Goal: Check status: Check status

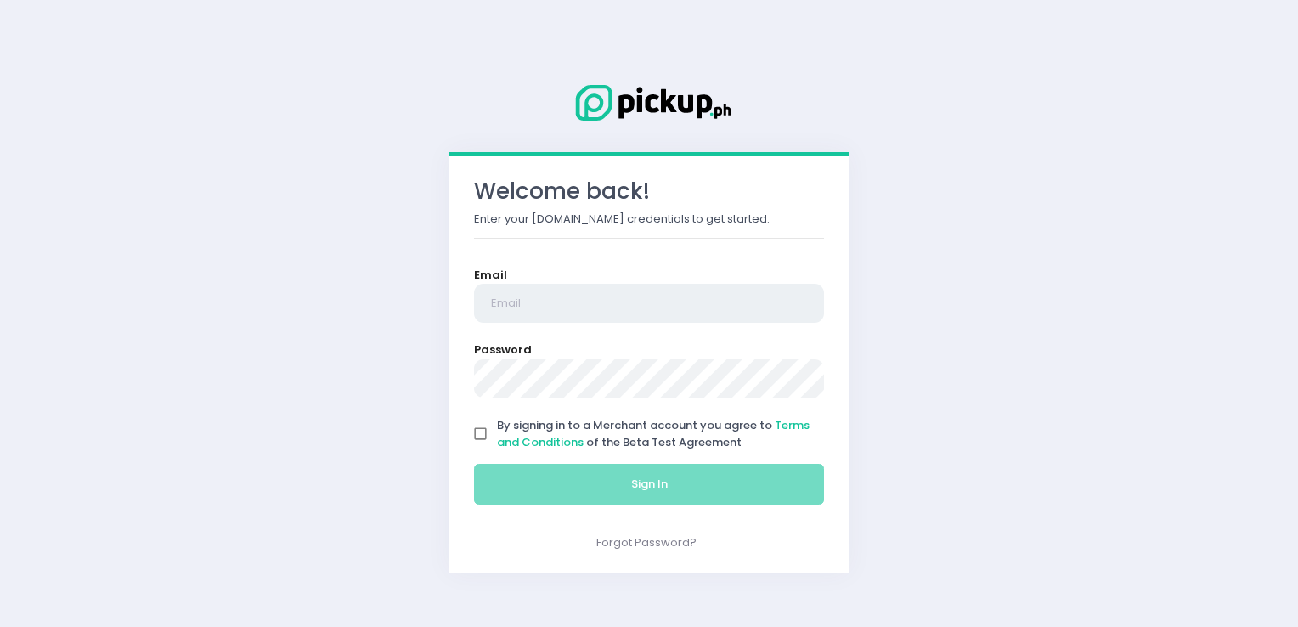
click at [634, 314] on input "email" at bounding box center [649, 303] width 350 height 39
type input "[EMAIL_ADDRESS][DOMAIN_NAME]"
click at [476, 430] on input "By signing in to a Merchant account you agree to Terms and Conditions of the Be…" at bounding box center [481, 434] width 32 height 32
checkbox input "true"
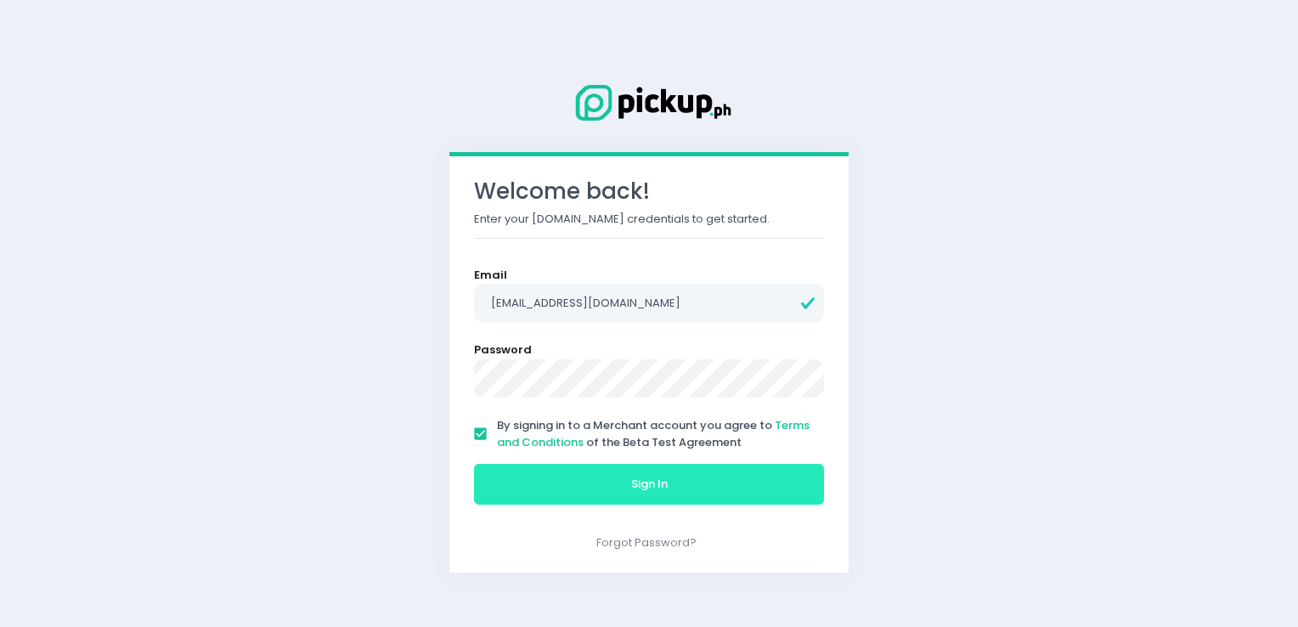
click at [516, 483] on button "Sign In" at bounding box center [649, 484] width 350 height 41
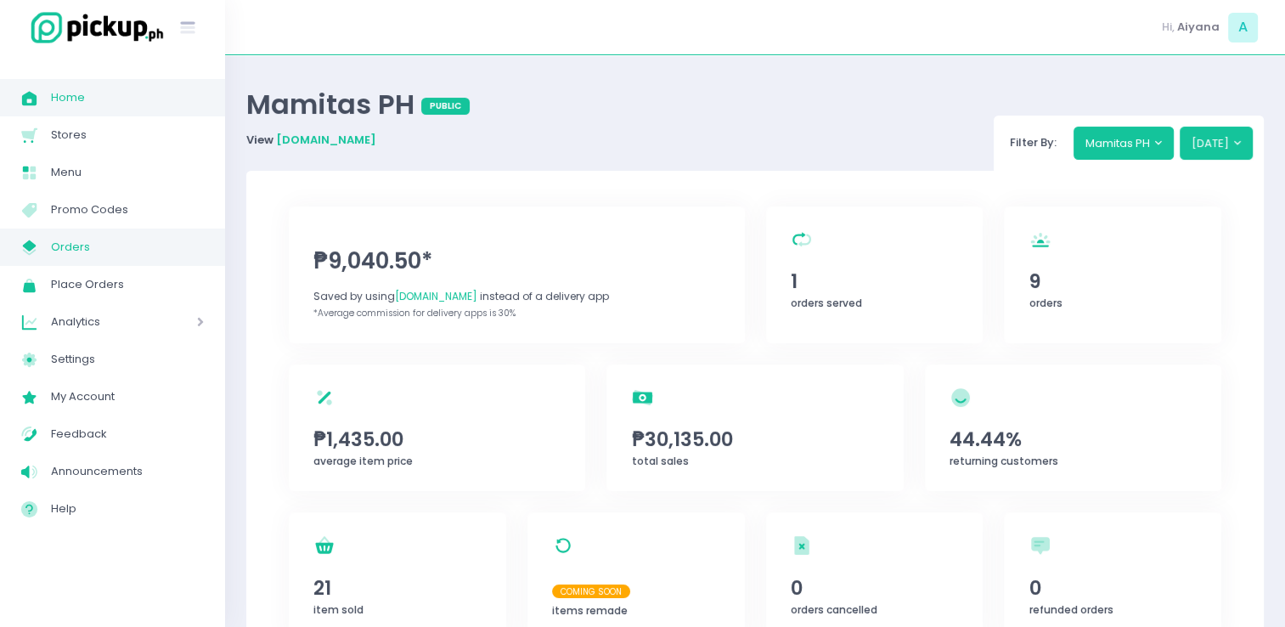
click at [116, 256] on span "Orders" at bounding box center [127, 247] width 153 height 22
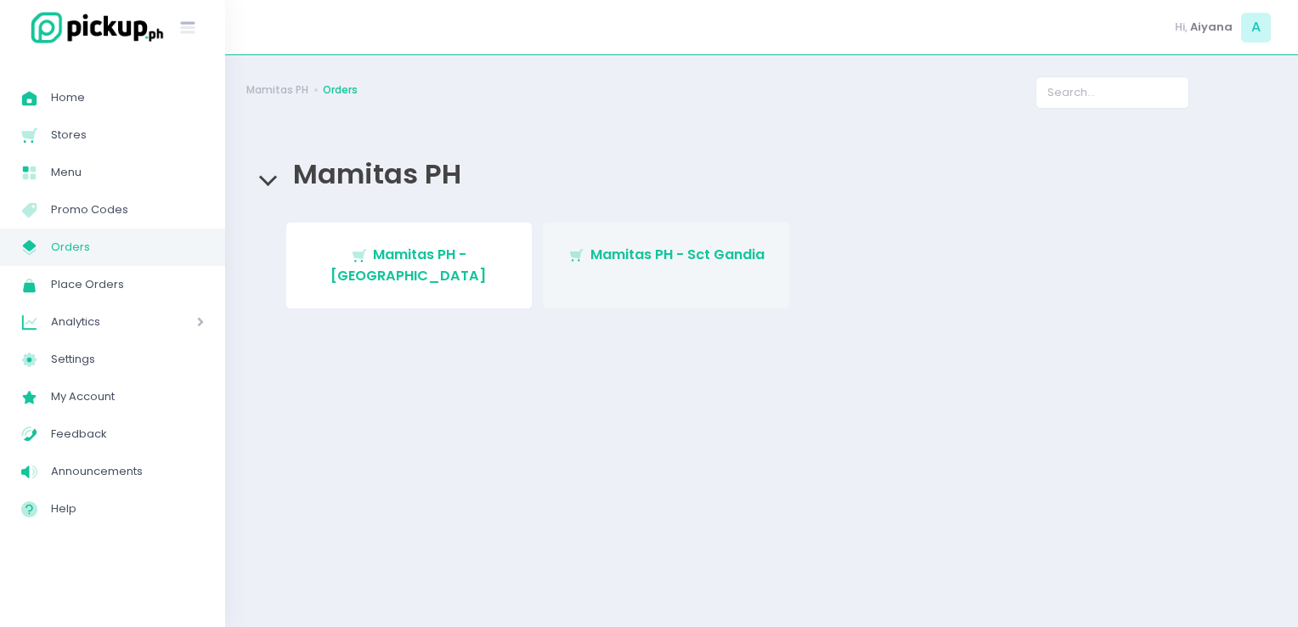
click at [608, 238] on link "Stockholm-icons / Shopping / Cart1 Created with Sketch. Mamitas PH - Sct Gandia" at bounding box center [666, 265] width 246 height 86
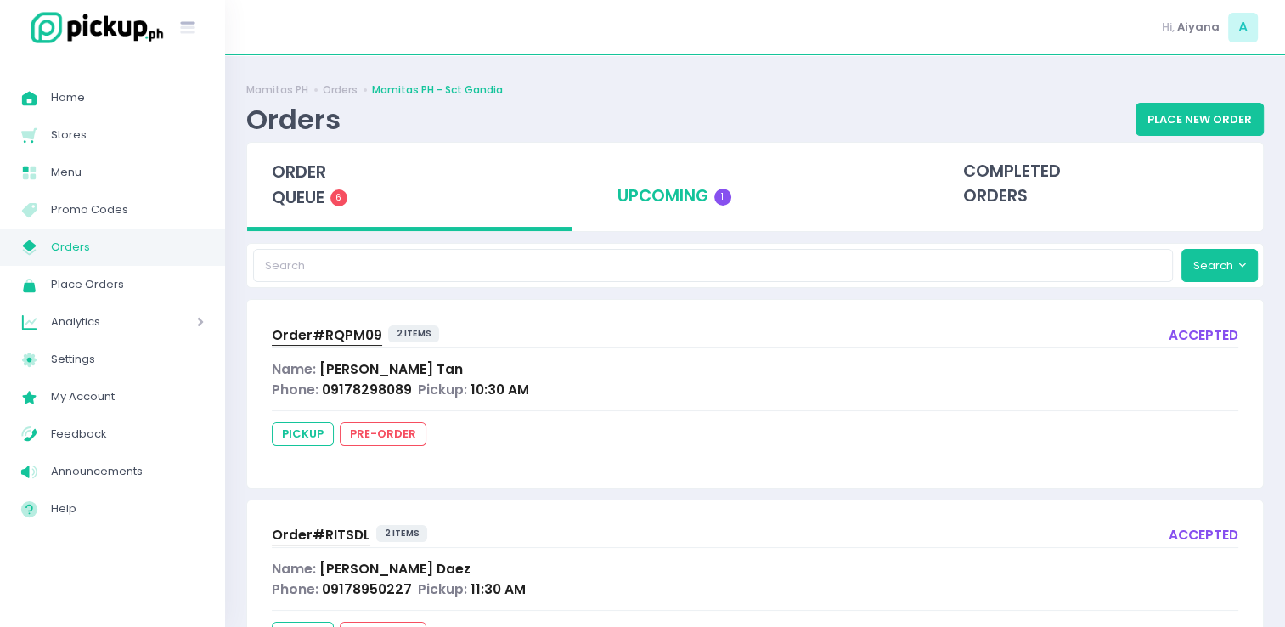
click at [751, 186] on div "upcoming 1" at bounding box center [755, 184] width 324 height 83
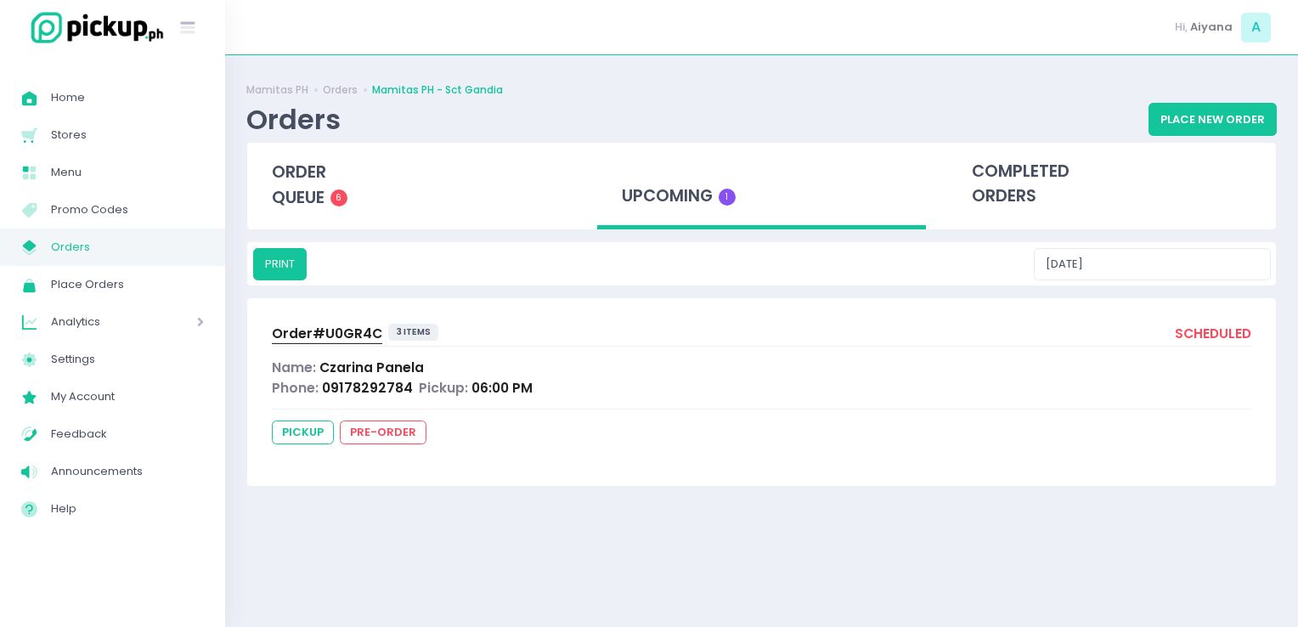
click at [320, 334] on span "Order# U0GR4C" at bounding box center [327, 333] width 110 height 18
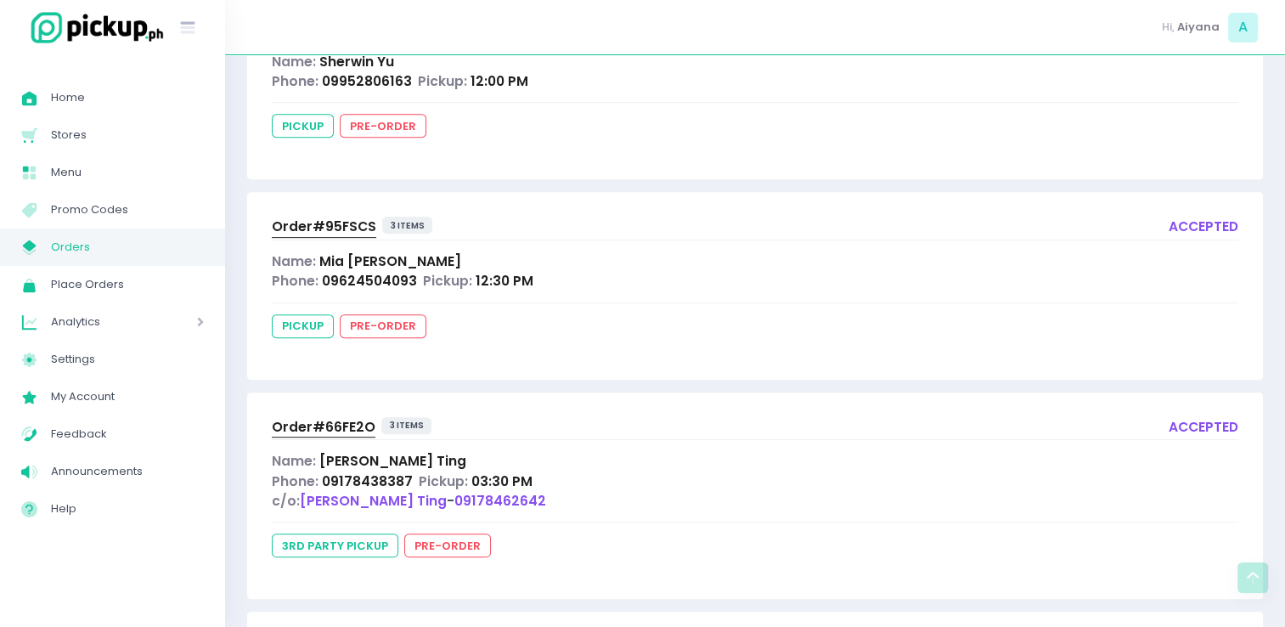
scroll to position [713, 0]
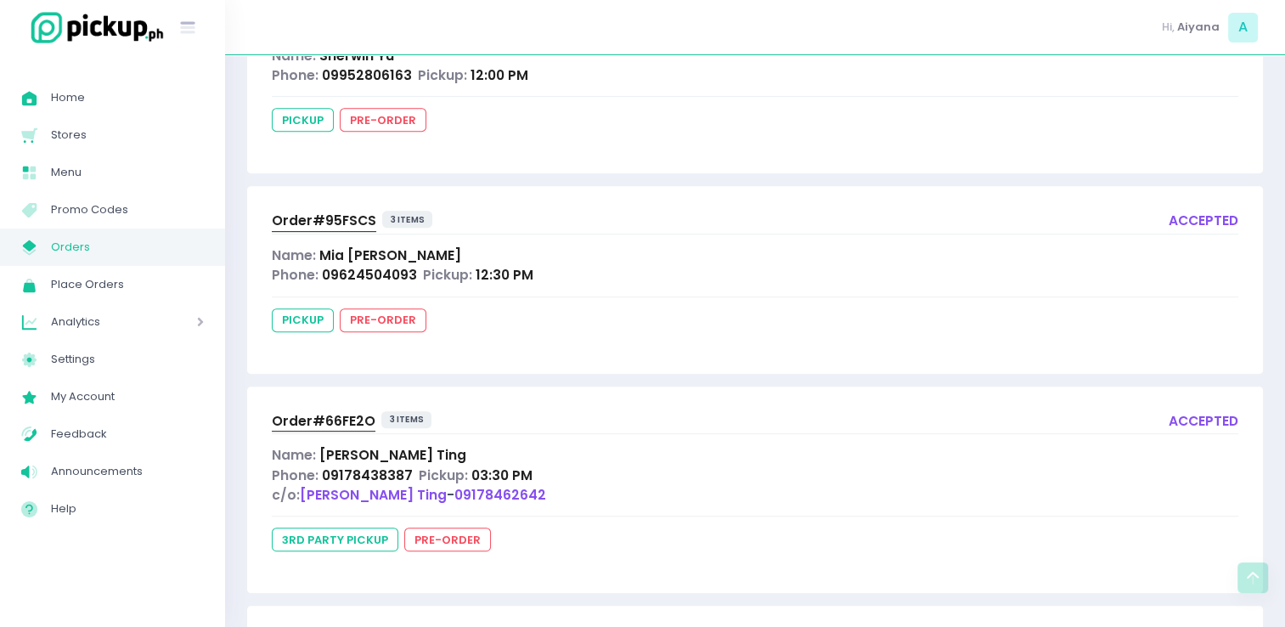
click at [319, 222] on span "Order# 95FSCS" at bounding box center [324, 220] width 104 height 18
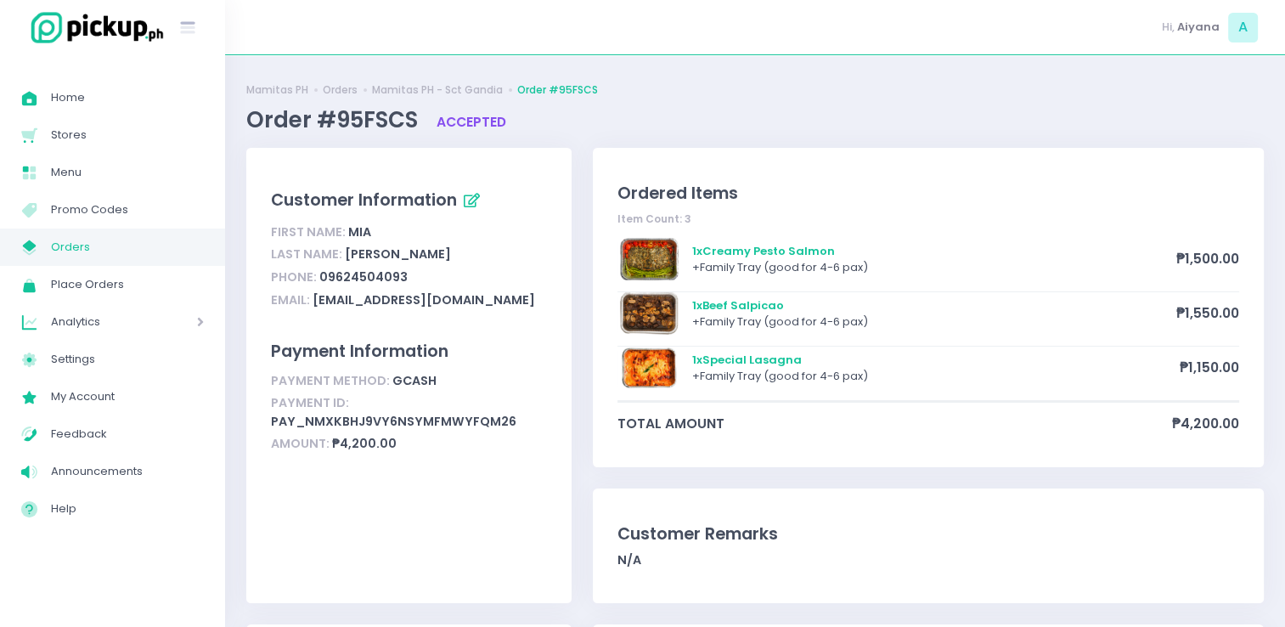
click at [14, 245] on link "My Store Created with Sketch. Orders" at bounding box center [112, 246] width 225 height 37
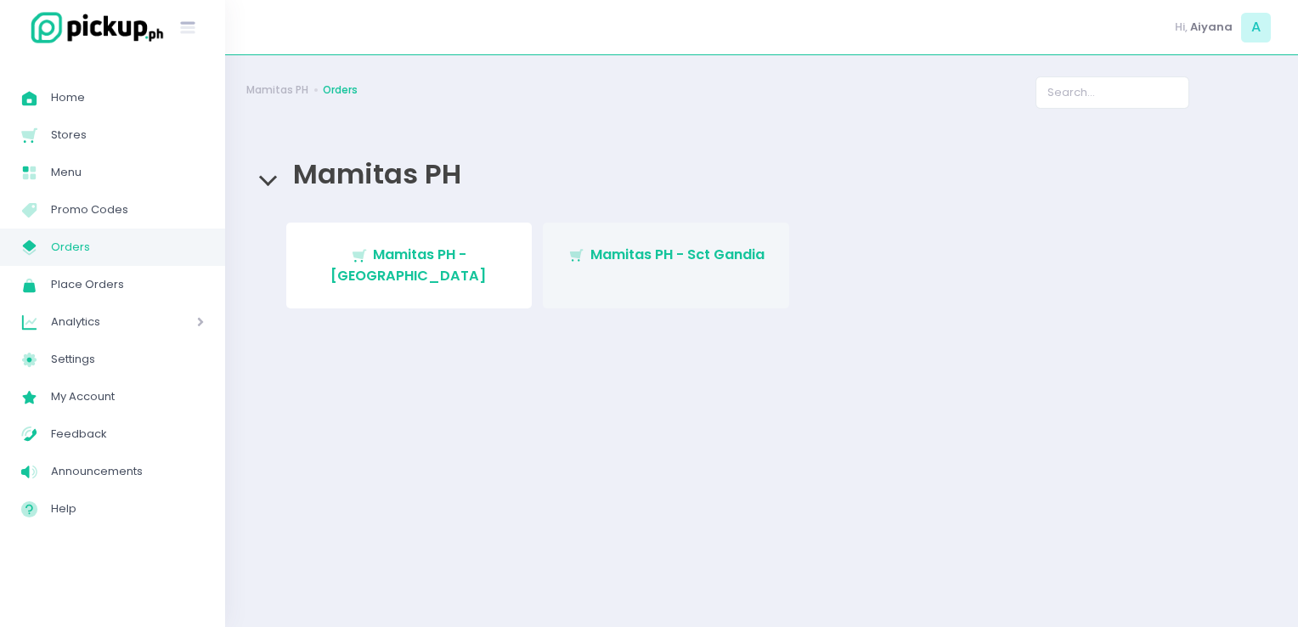
click at [716, 249] on span "Mamitas PH - Sct Gandia" at bounding box center [677, 255] width 174 height 20
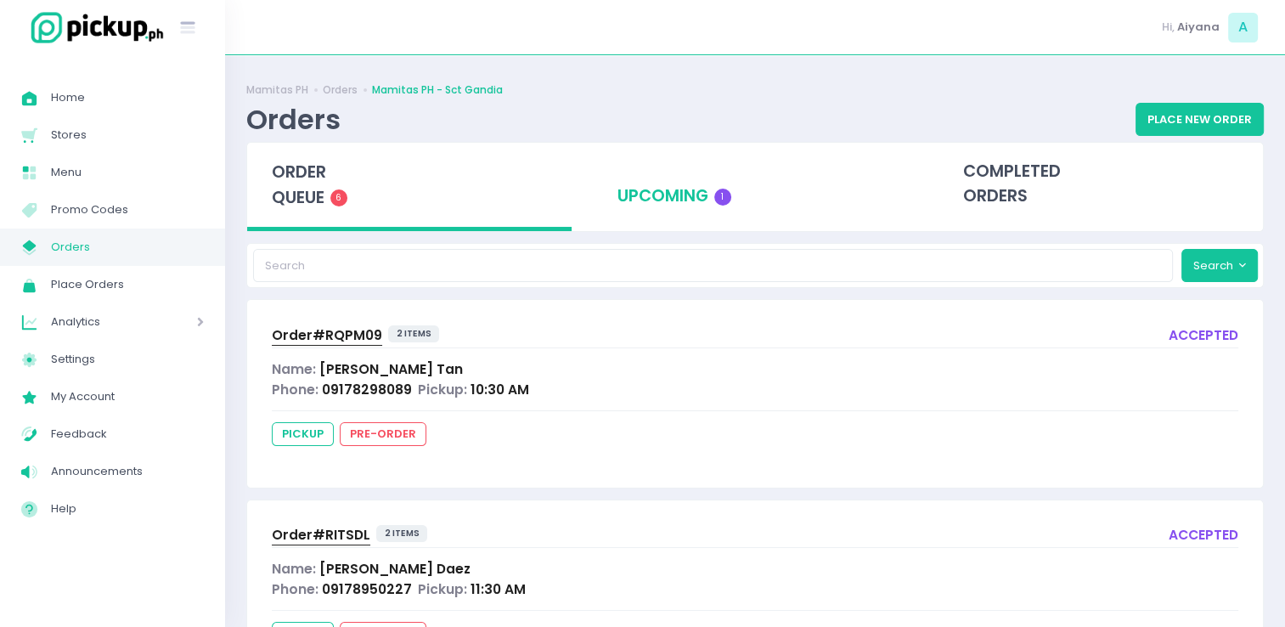
click at [690, 195] on div "upcoming 1" at bounding box center [755, 184] width 324 height 83
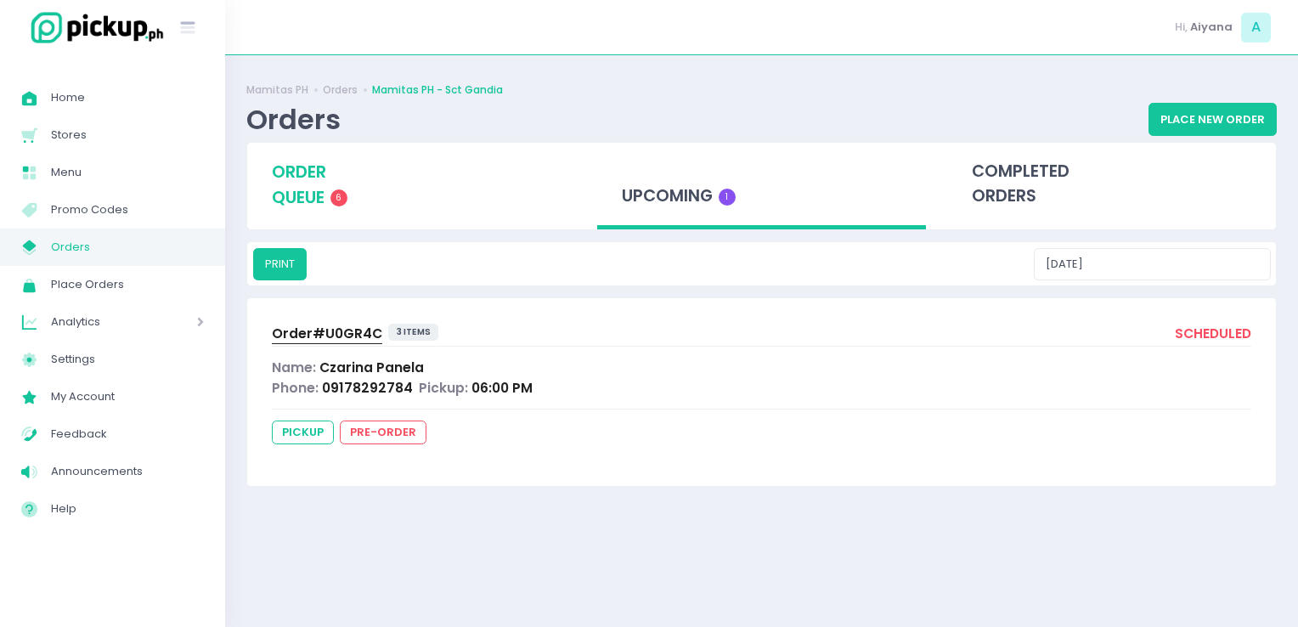
click at [273, 191] on span "order queue" at bounding box center [299, 185] width 54 height 48
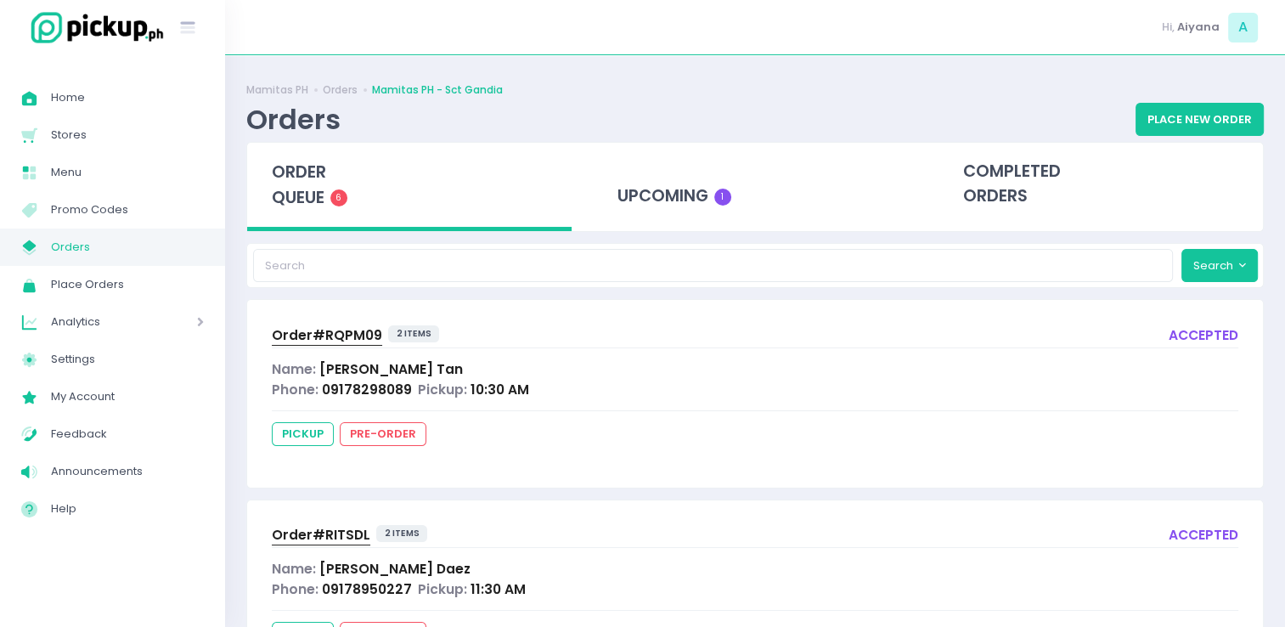
click at [273, 191] on span "order queue" at bounding box center [299, 185] width 54 height 48
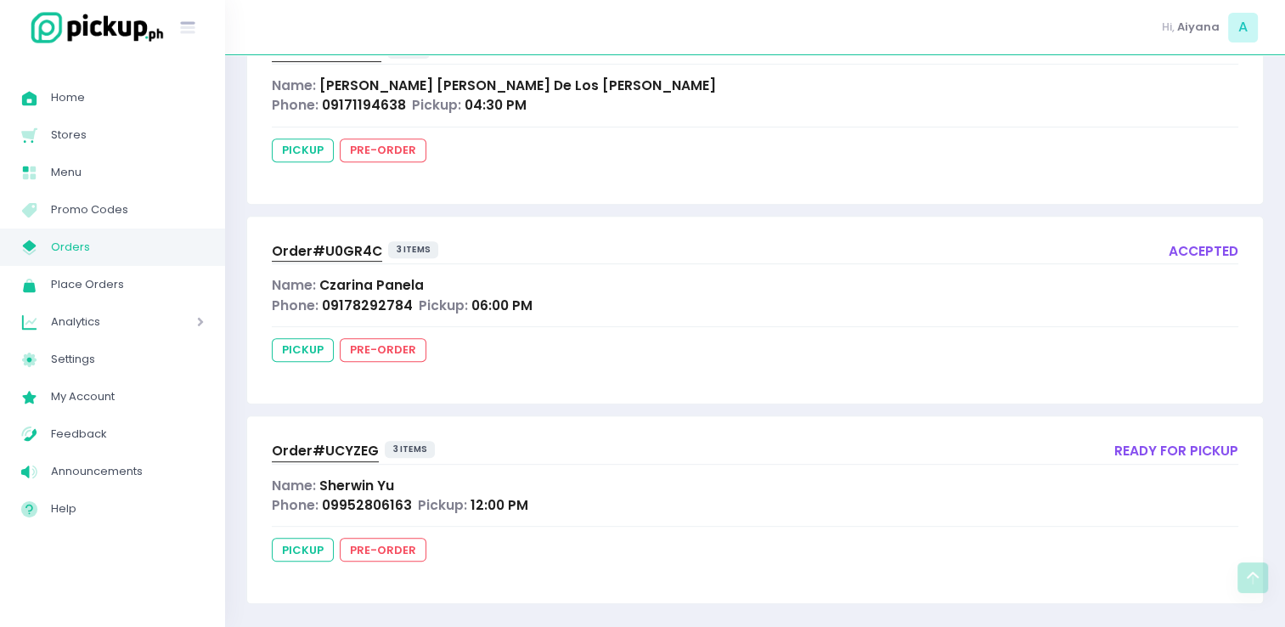
scroll to position [707, 0]
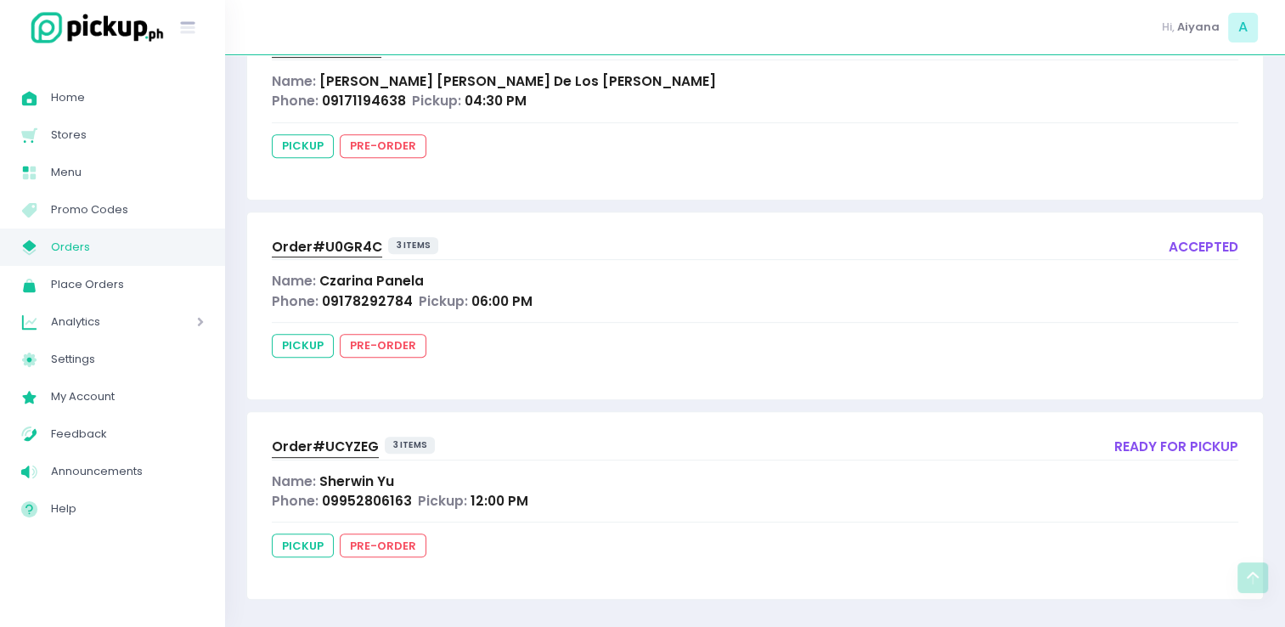
click at [314, 243] on span "Order# U0GR4C" at bounding box center [327, 247] width 110 height 18
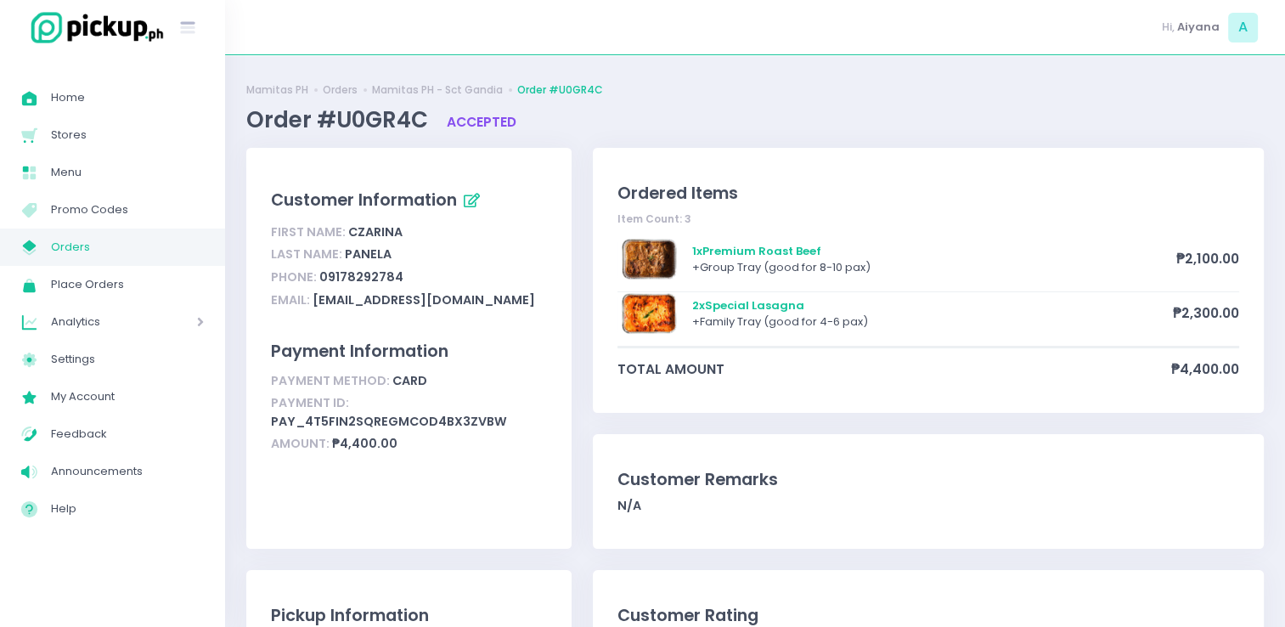
click at [144, 259] on link "My Store Created with Sketch. Orders" at bounding box center [112, 246] width 225 height 37
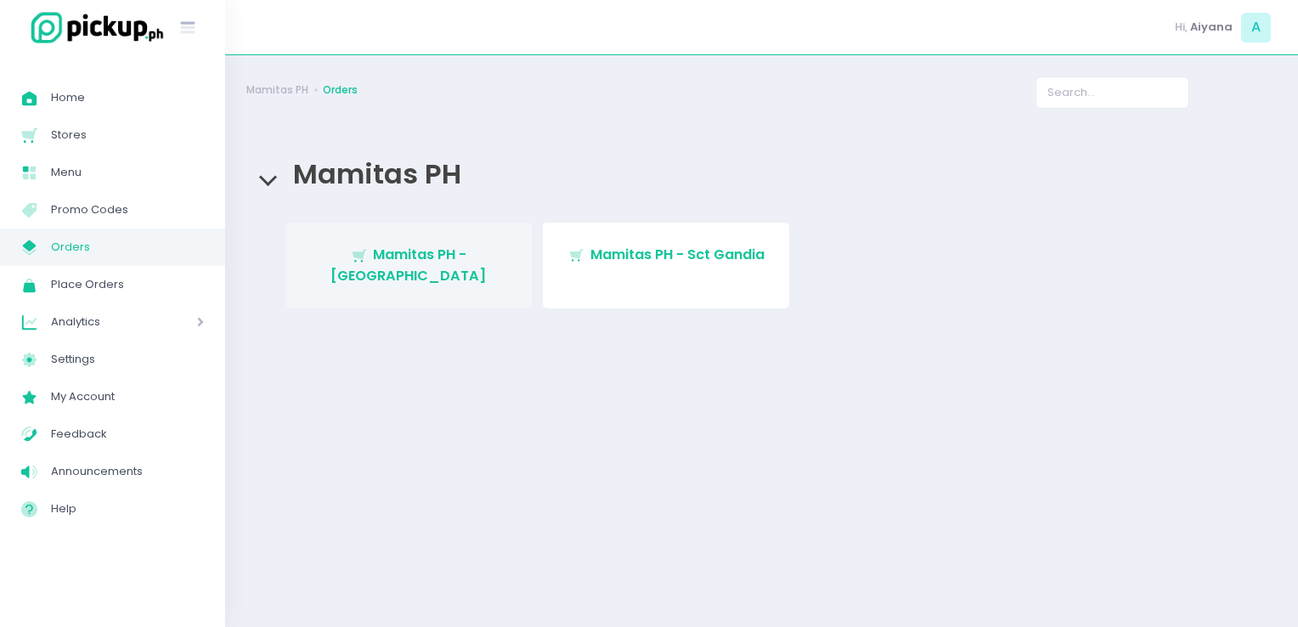
click at [437, 256] on span "Mamitas PH - Blue Ridge" at bounding box center [408, 265] width 156 height 40
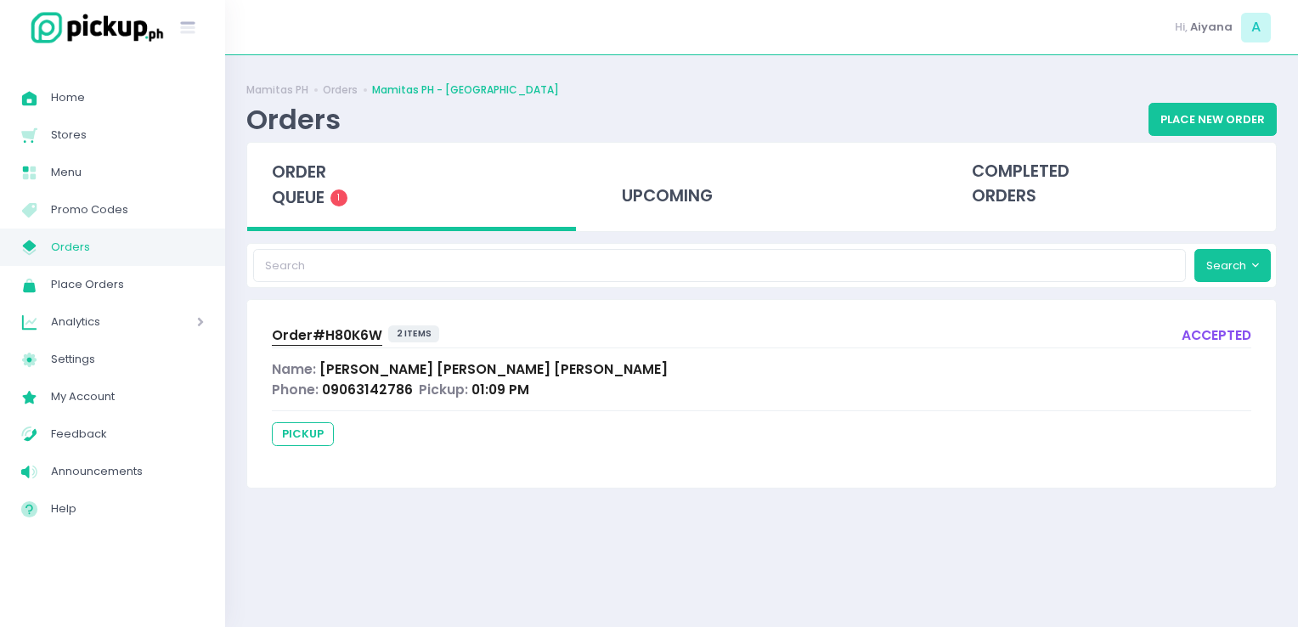
click at [327, 343] on div "Order# H80K6W" at bounding box center [327, 335] width 110 height 20
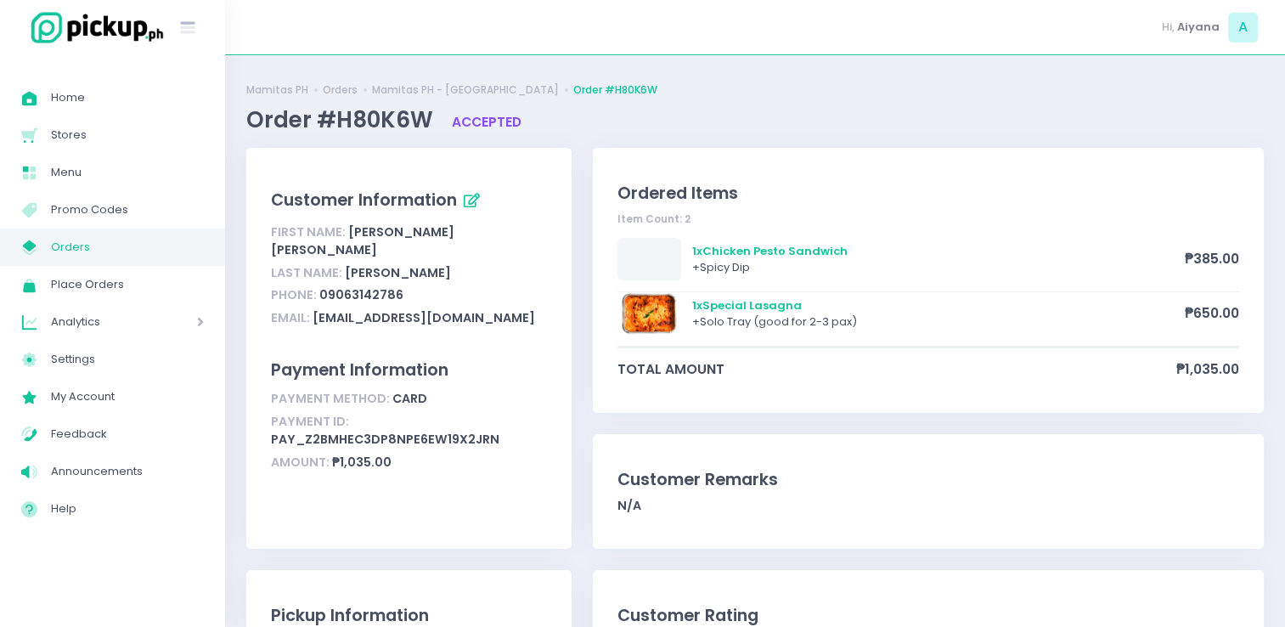
click at [149, 249] on span "Orders" at bounding box center [127, 247] width 153 height 22
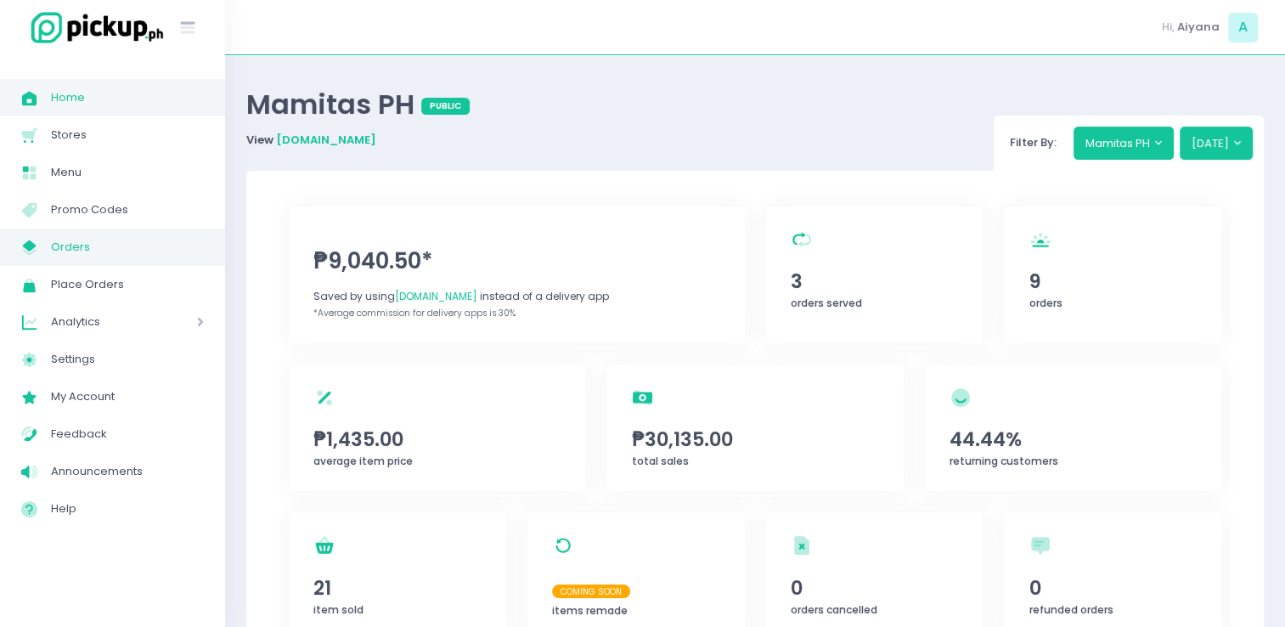
click at [31, 256] on span "My Store Created with Sketch." at bounding box center [36, 247] width 30 height 22
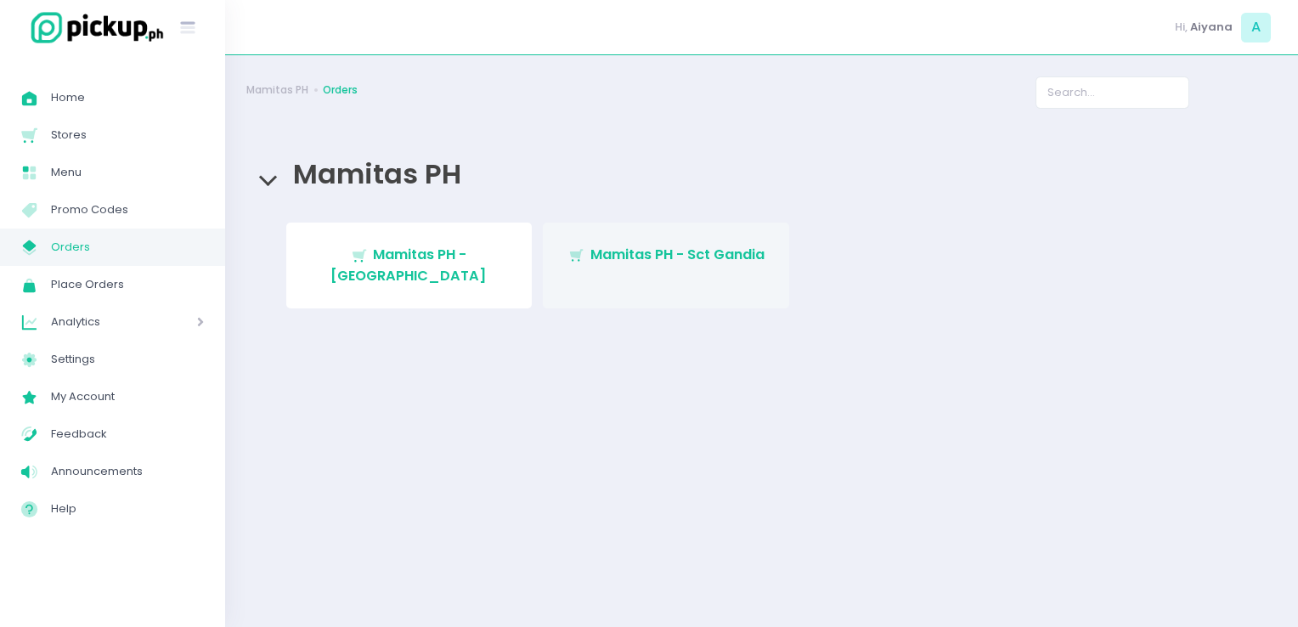
click at [618, 239] on link "Stockholm-icons / Shopping / Cart1 Created with Sketch. Mamitas PH - Sct Gandia" at bounding box center [666, 265] width 246 height 86
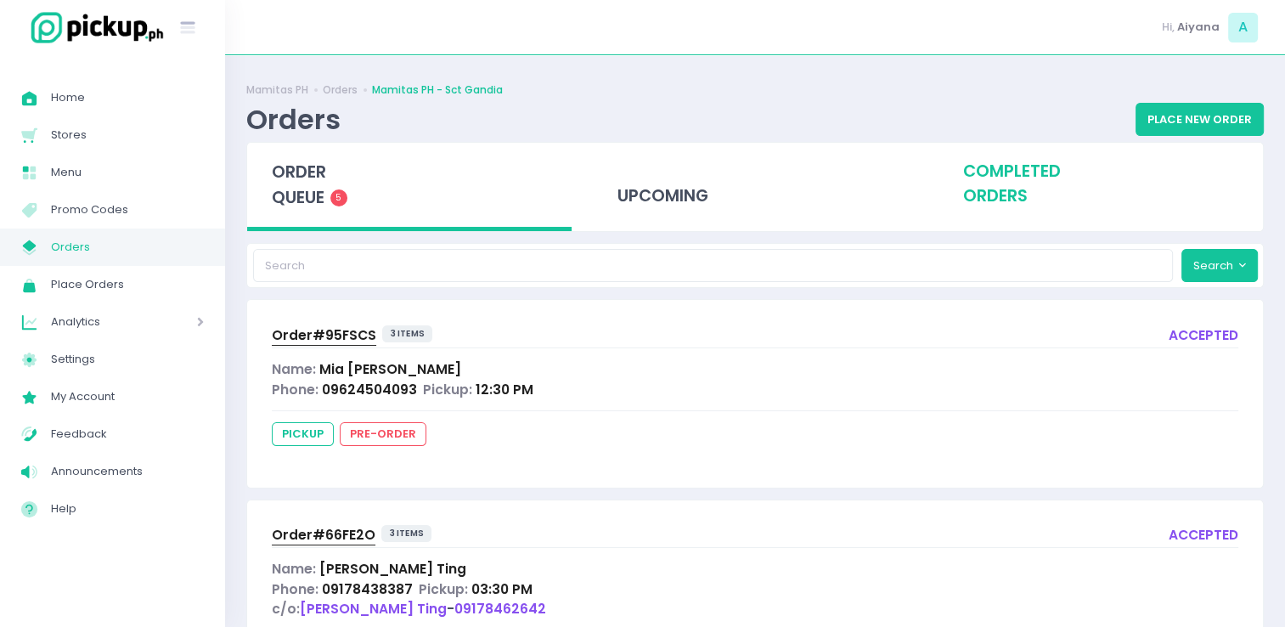
click at [1014, 144] on div "completed orders" at bounding box center [1100, 184] width 324 height 83
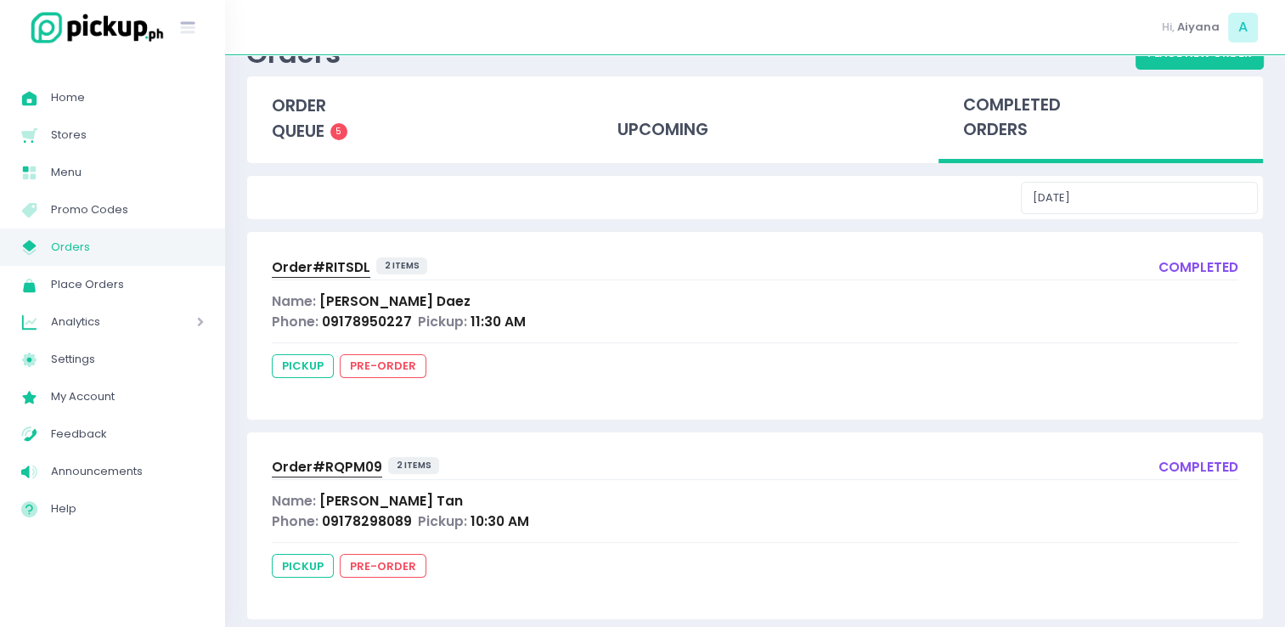
scroll to position [68, 0]
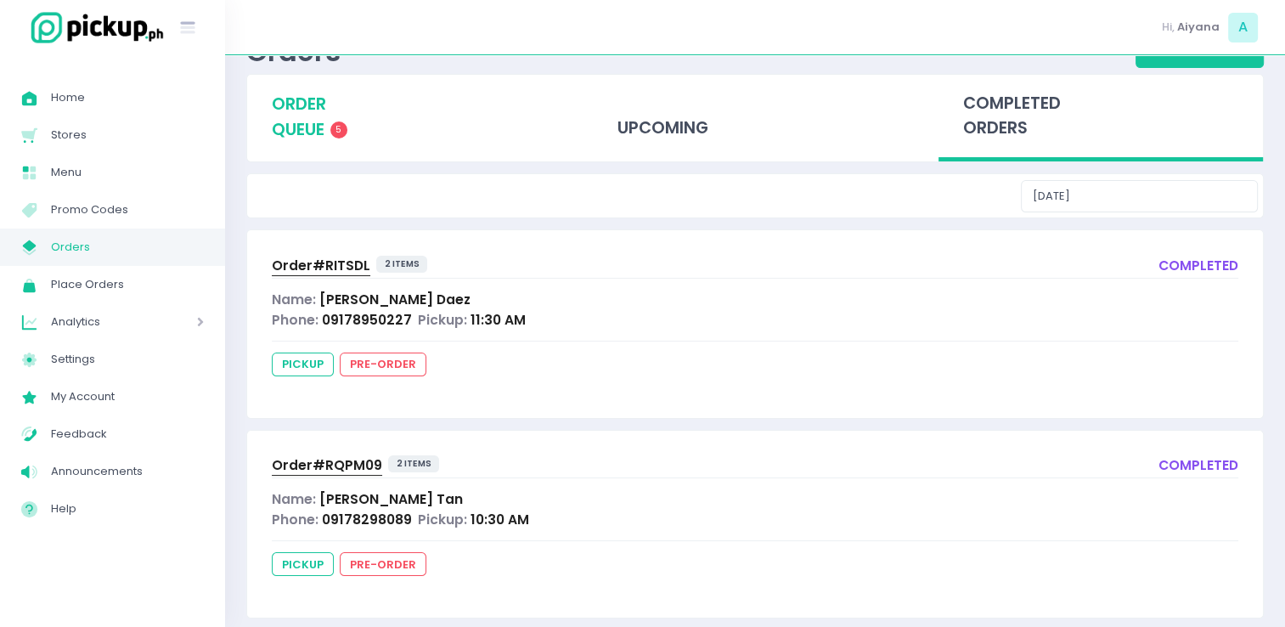
click at [278, 101] on span "order queue" at bounding box center [299, 117] width 54 height 48
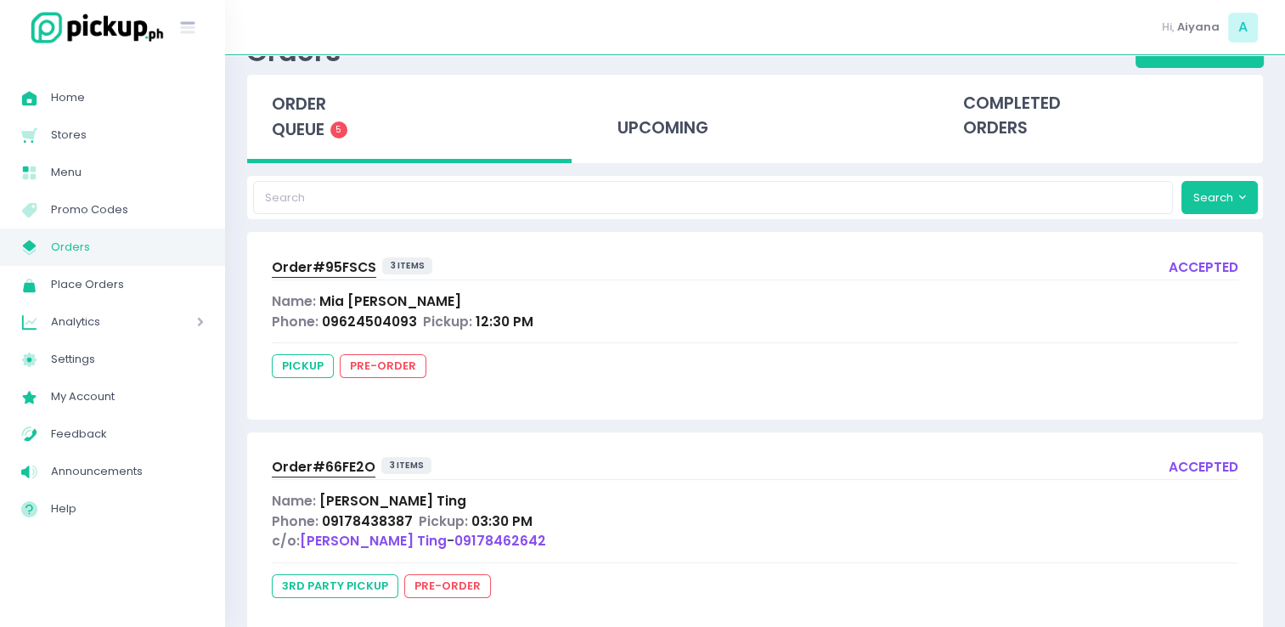
click at [102, 243] on span "Orders" at bounding box center [127, 247] width 153 height 22
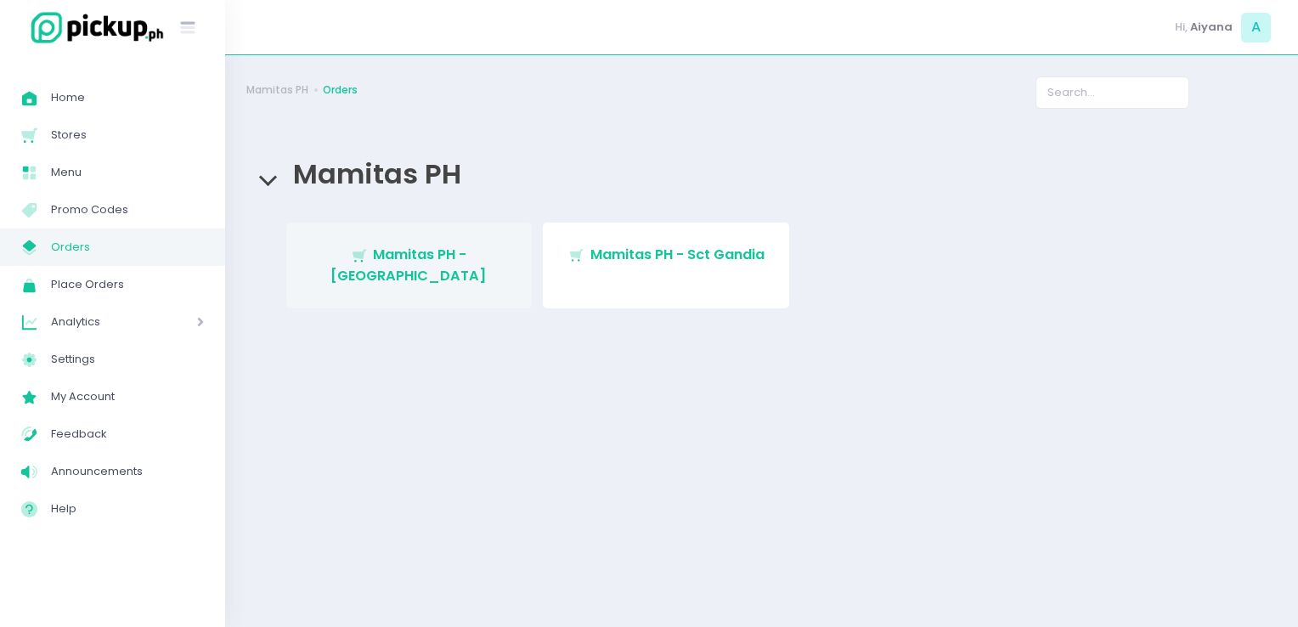
click at [420, 237] on link "Stockholm-icons / Shopping / Cart1 Created with Sketch. Mamitas PH - Blue Ridge" at bounding box center [409, 265] width 246 height 86
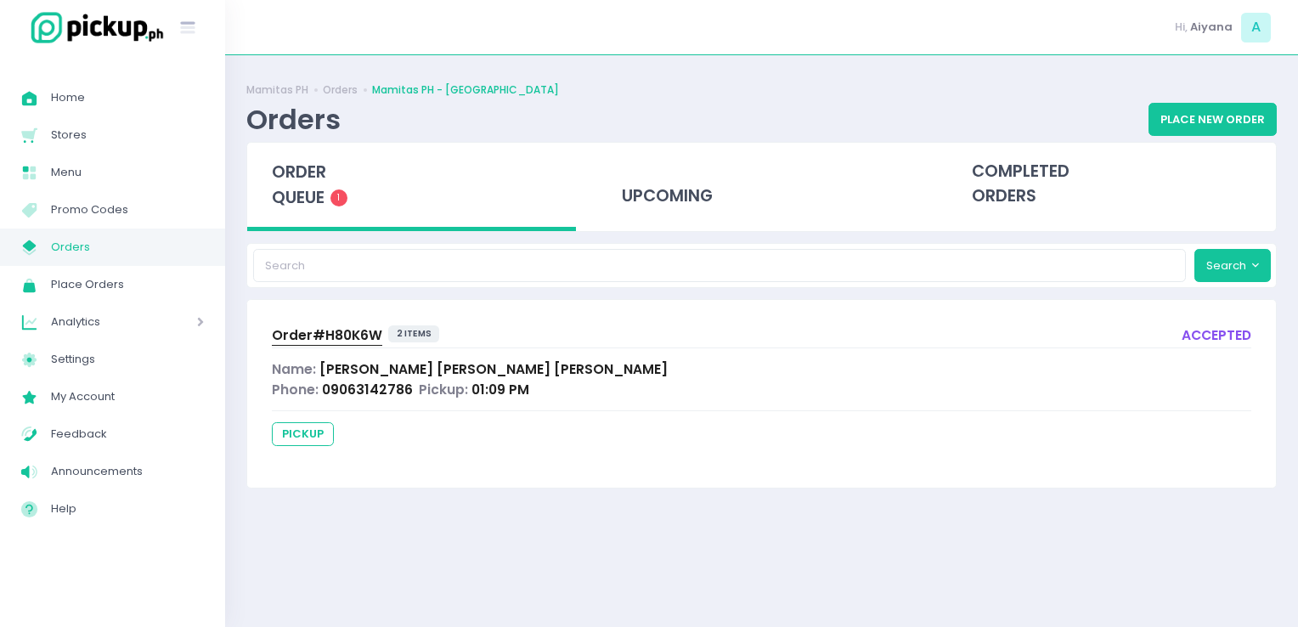
click at [39, 228] on link "My Store Created with Sketch. Orders" at bounding box center [112, 246] width 225 height 37
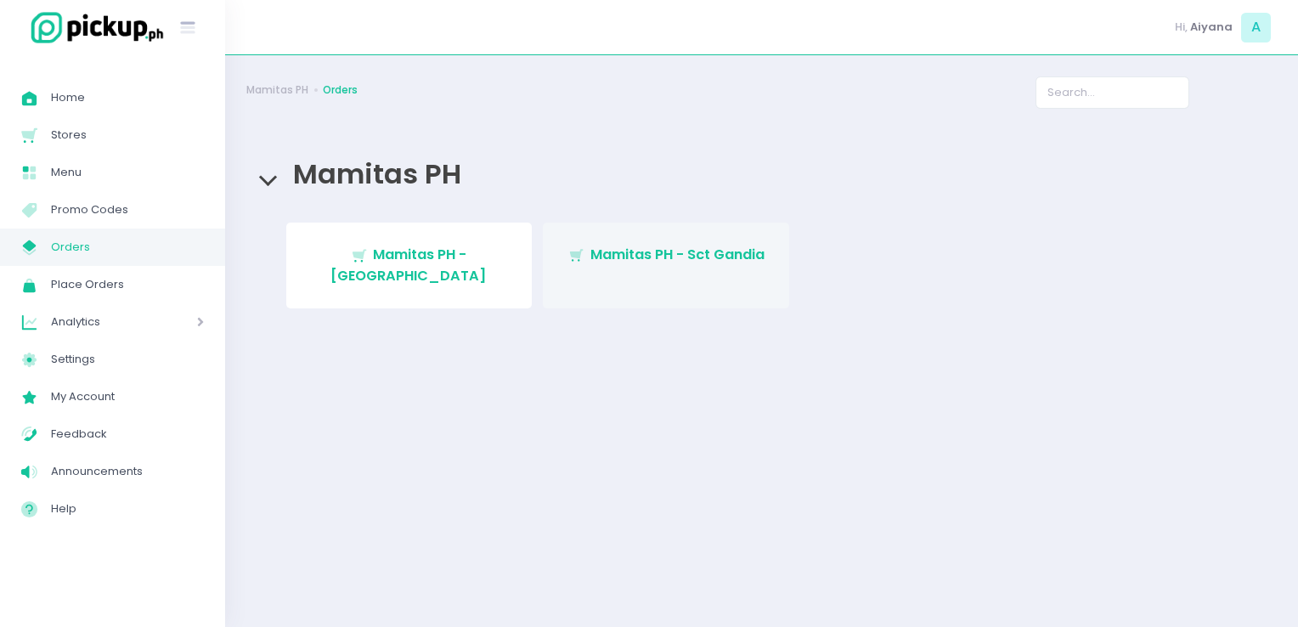
click at [611, 260] on span "Mamitas PH - Sct Gandia" at bounding box center [677, 255] width 174 height 20
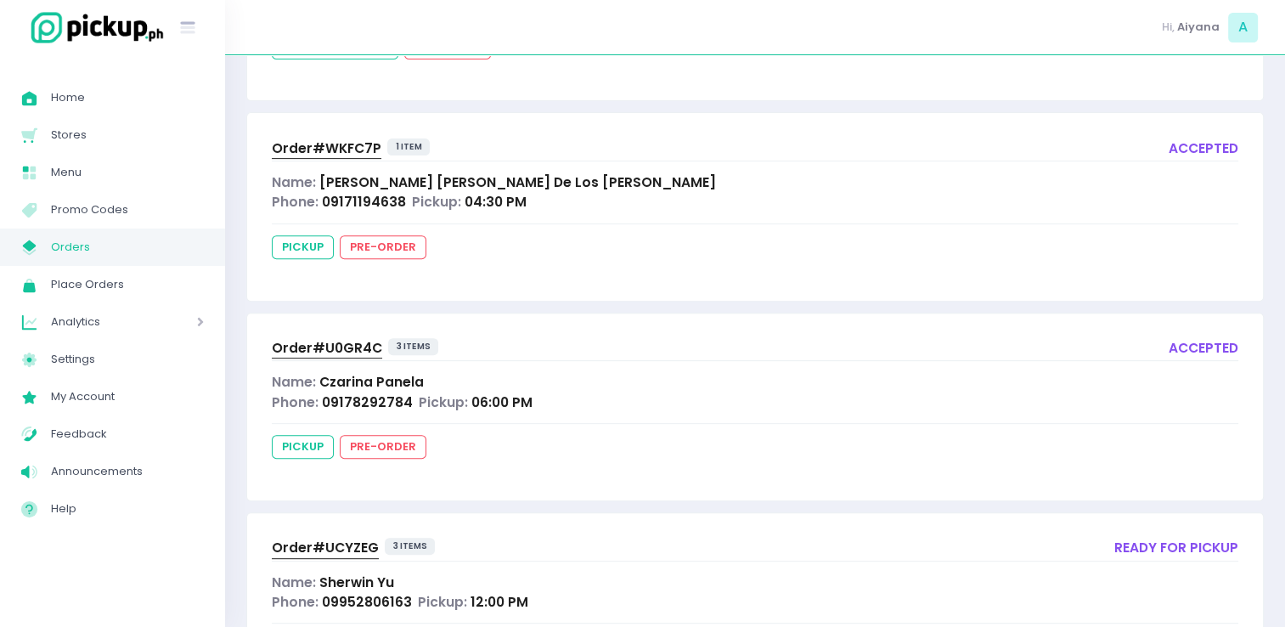
scroll to position [707, 0]
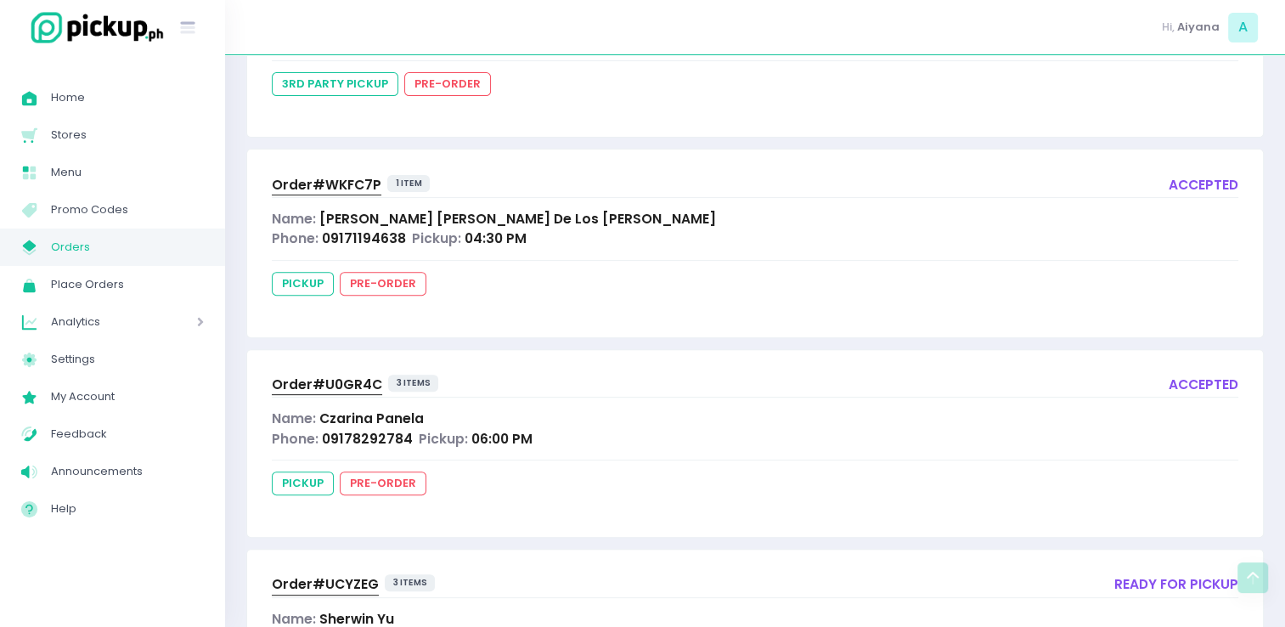
scroll to position [707, 0]
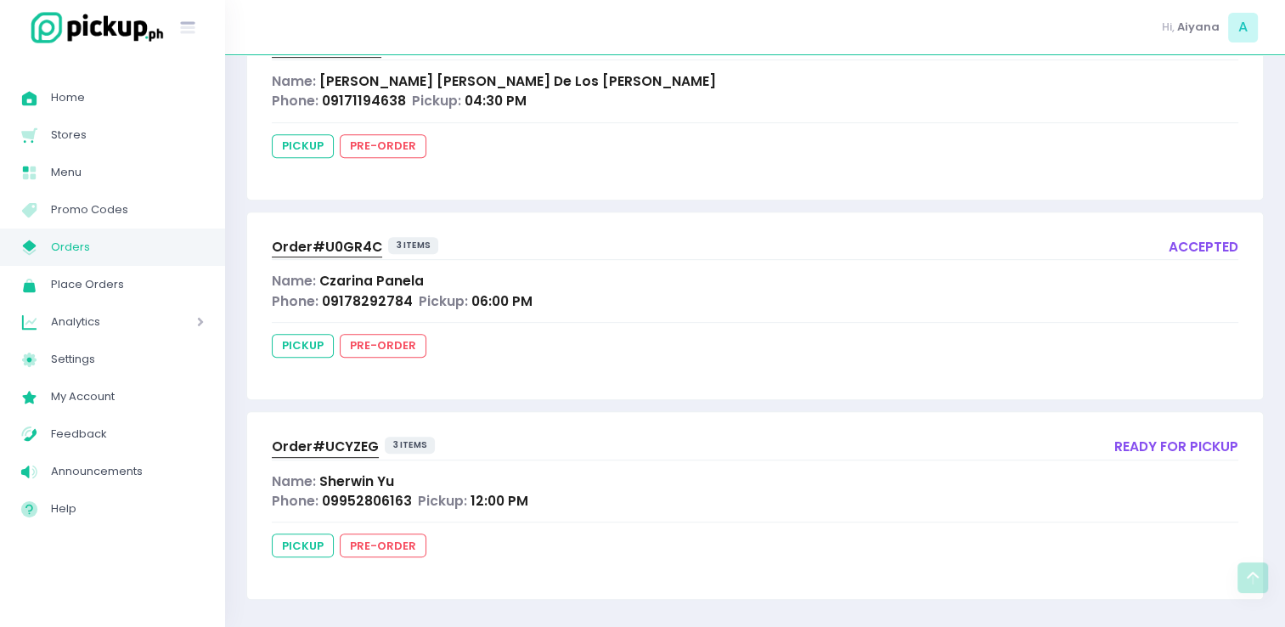
click at [119, 242] on span "Orders" at bounding box center [127, 247] width 153 height 22
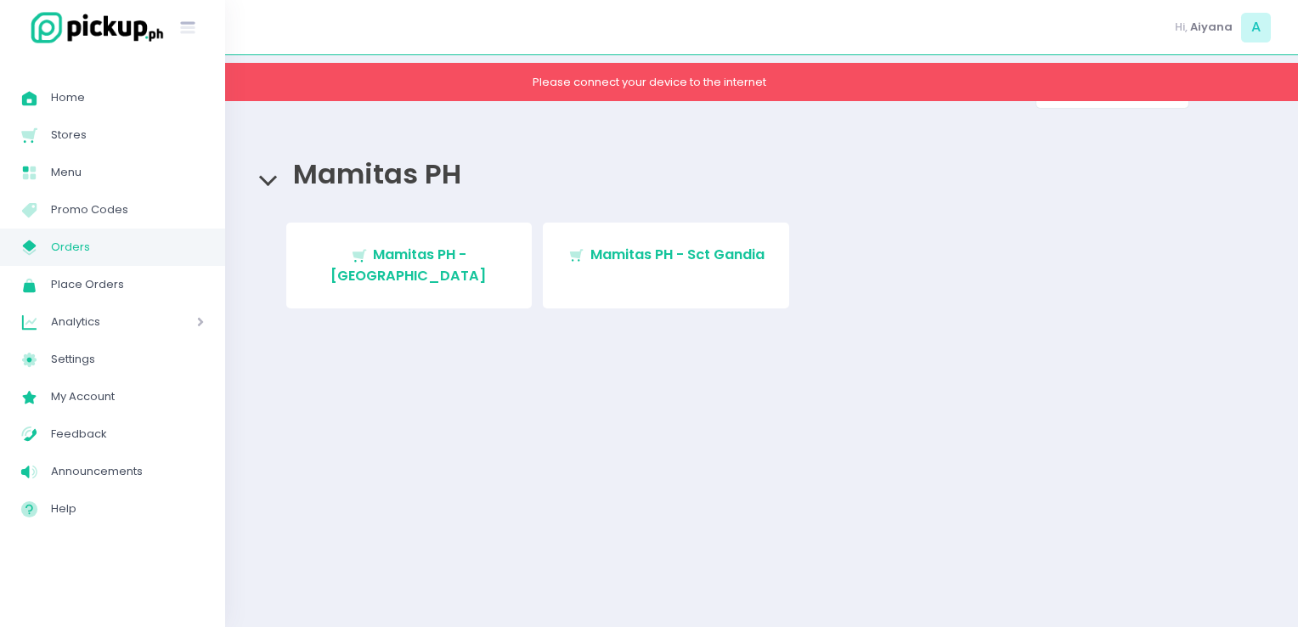
click at [684, 383] on div "Mamitas PH Orders Mamitas PH Stockholm-icons / Shopping / Cart1 Created with Sk…" at bounding box center [761, 340] width 1073 height 529
click at [986, 139] on div "Mamitas PH Orders Mamitas PH Stockholm-icons / Shopping / Cart1 Created with Sk…" at bounding box center [761, 222] width 1030 height 293
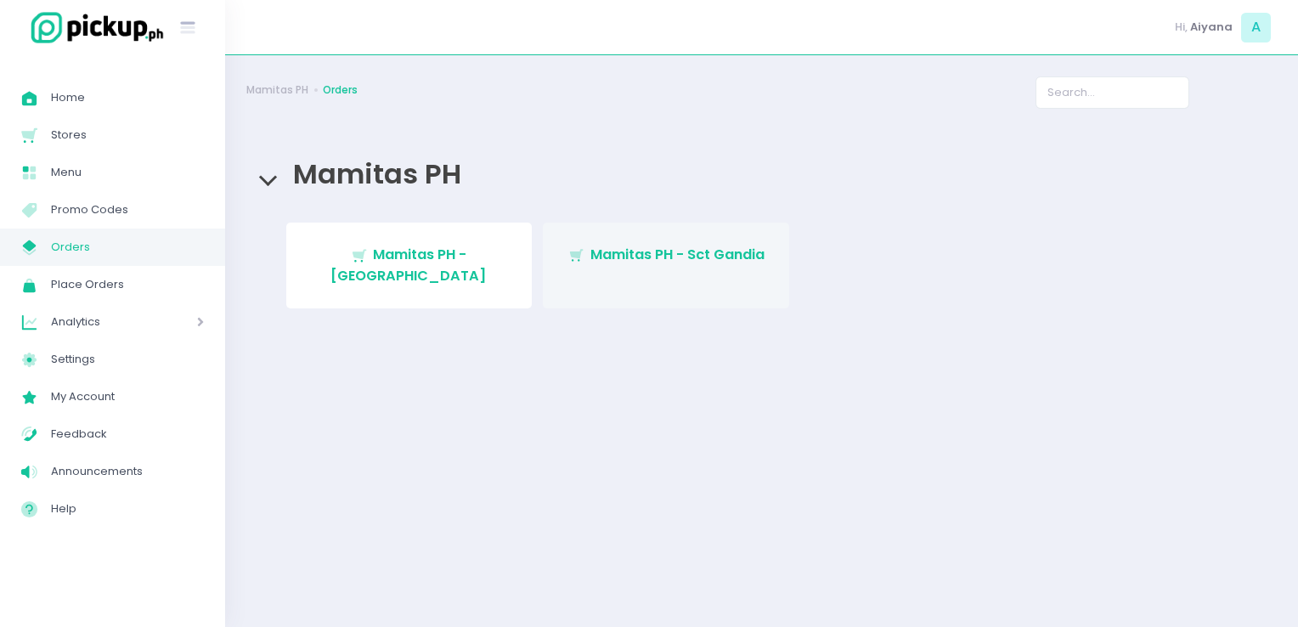
click at [573, 248] on icon "Stockholm-icons / Shopping / Cart1 Created with Sketch." at bounding box center [576, 255] width 17 height 17
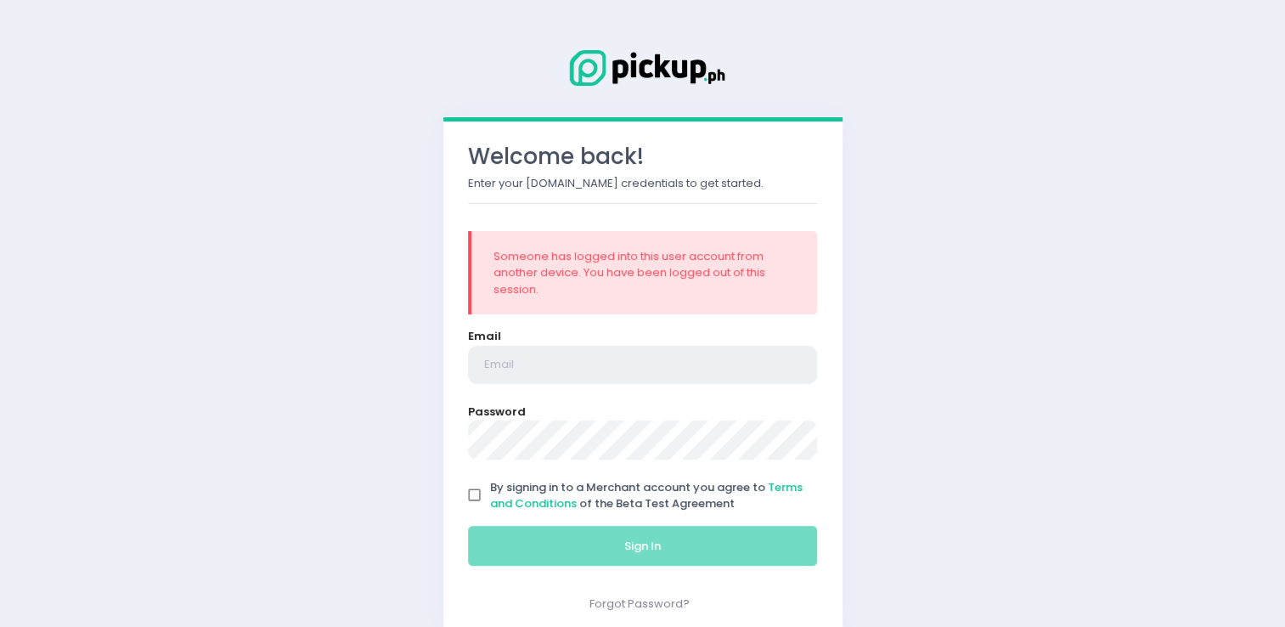
drag, startPoint x: 0, startPoint y: 0, endPoint x: 603, endPoint y: 375, distance: 710.2
click at [603, 375] on input "email" at bounding box center [643, 365] width 350 height 39
type input "[EMAIL_ADDRESS][DOMAIN_NAME]"
click at [473, 491] on input "By signing in to a Merchant account you agree to Terms and Conditions of the Be…" at bounding box center [475, 495] width 32 height 32
checkbox input "true"
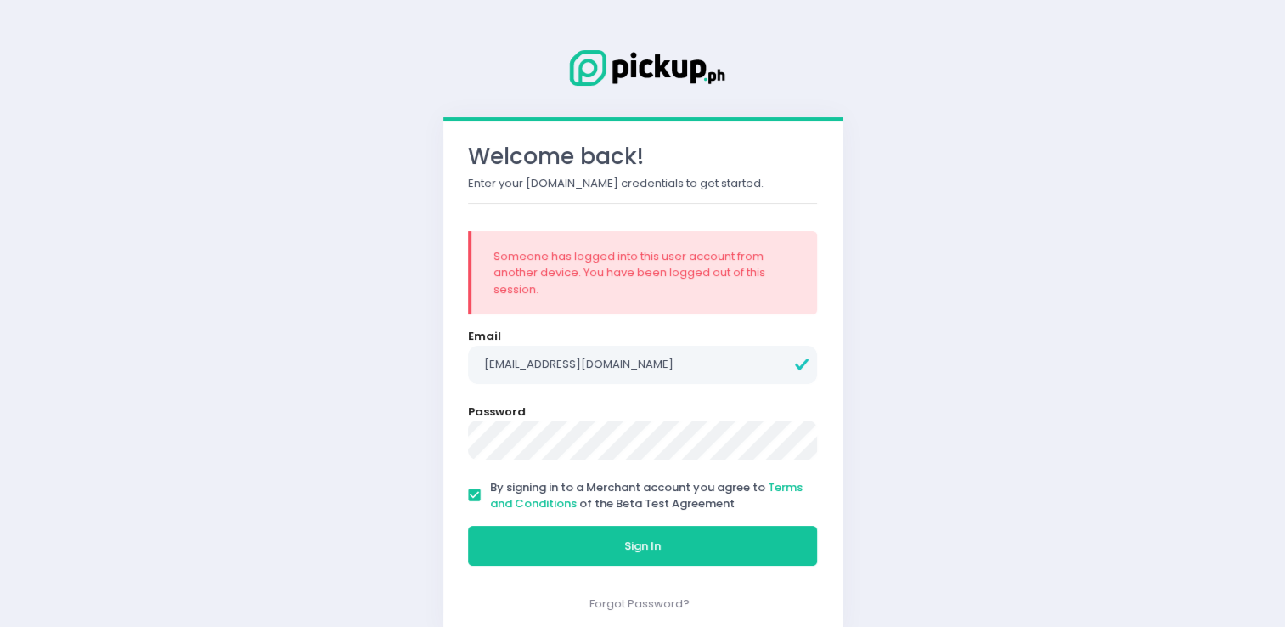
click at [532, 567] on div "Sign In" at bounding box center [642, 545] width 371 height 57
